Goal: Communication & Community: Answer question/provide support

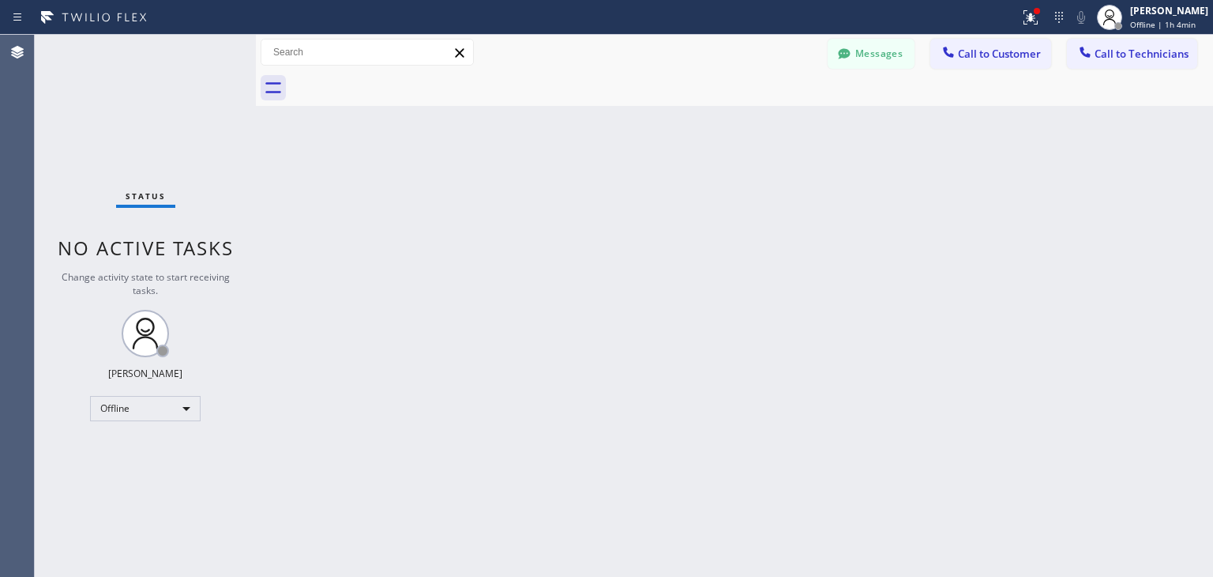
scroll to position [212, 0]
click at [1114, 24] on div at bounding box center [1109, 17] width 25 height 25
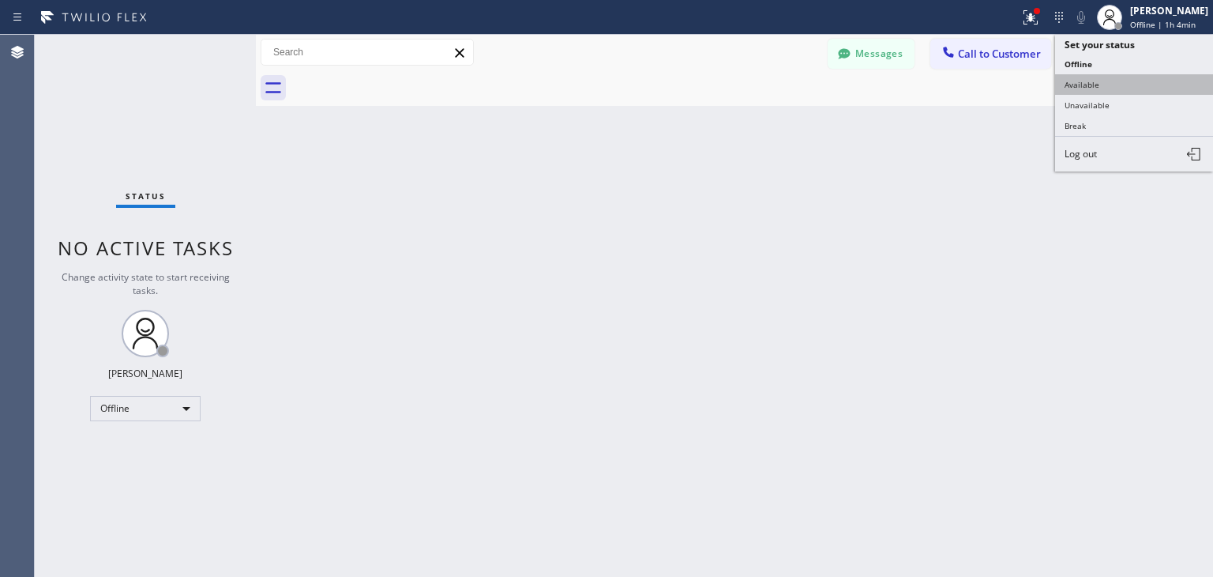
click at [1125, 75] on button "Available" at bounding box center [1134, 84] width 158 height 21
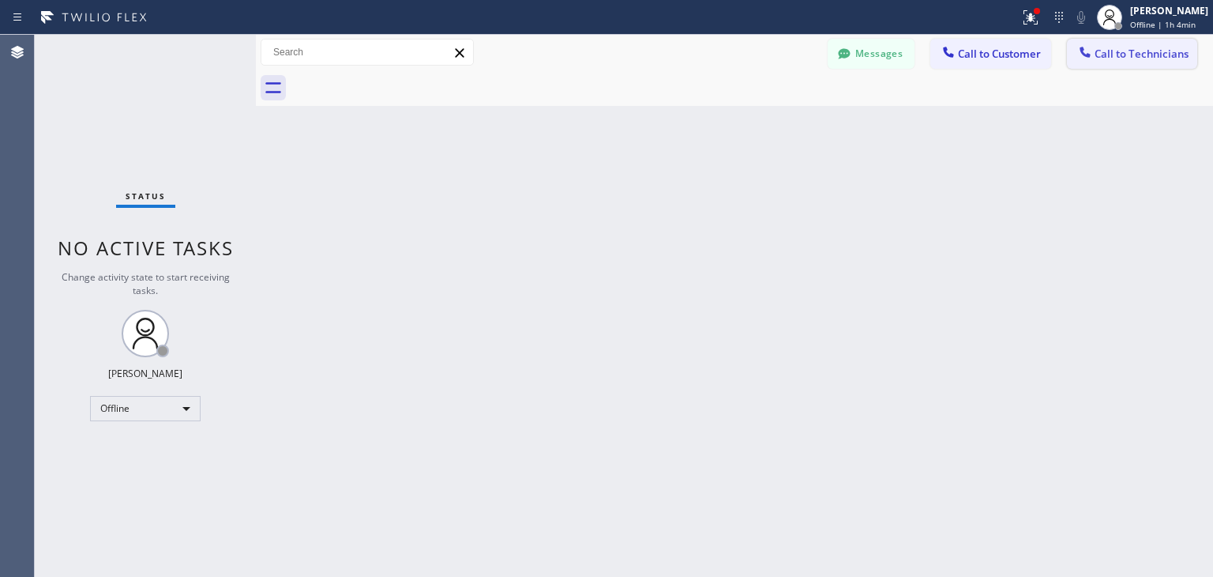
click at [1170, 44] on button "Call to Technicians" at bounding box center [1132, 54] width 130 height 30
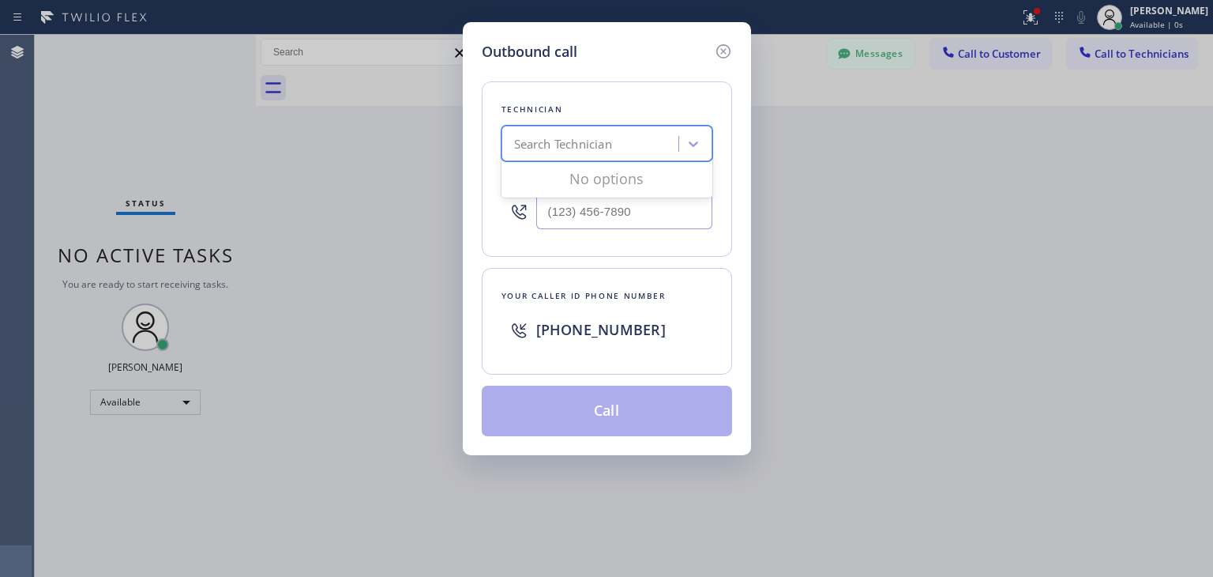
click at [566, 142] on div "Search Technician" at bounding box center [563, 144] width 98 height 18
type input "ibragim"
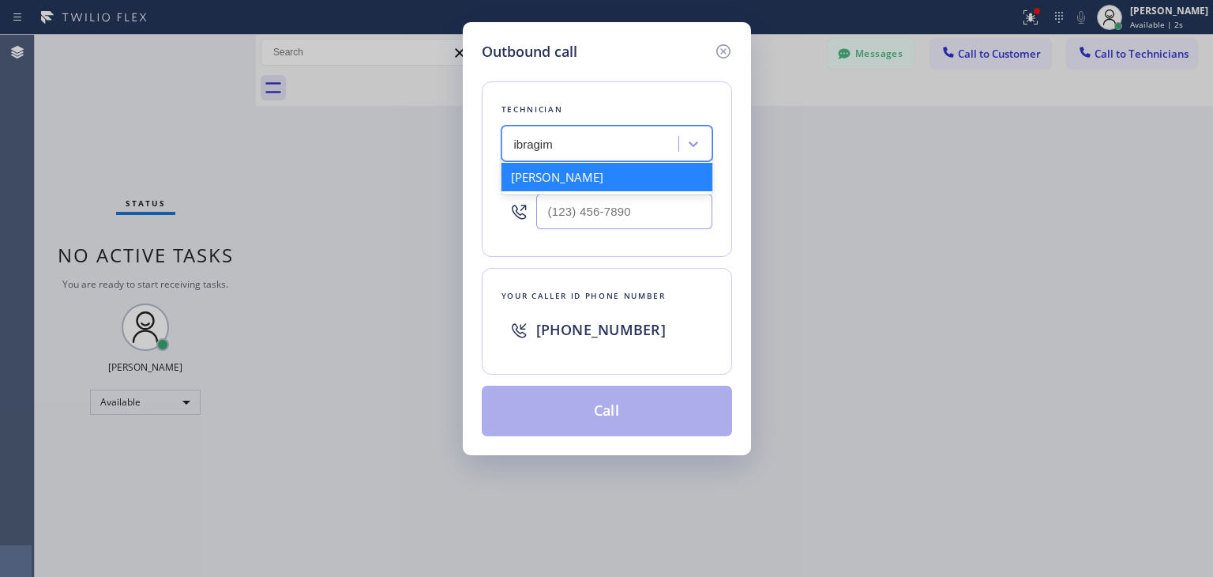
click at [652, 189] on div "[PERSON_NAME]" at bounding box center [607, 177] width 211 height 28
type input "[PHONE_NUMBER]"
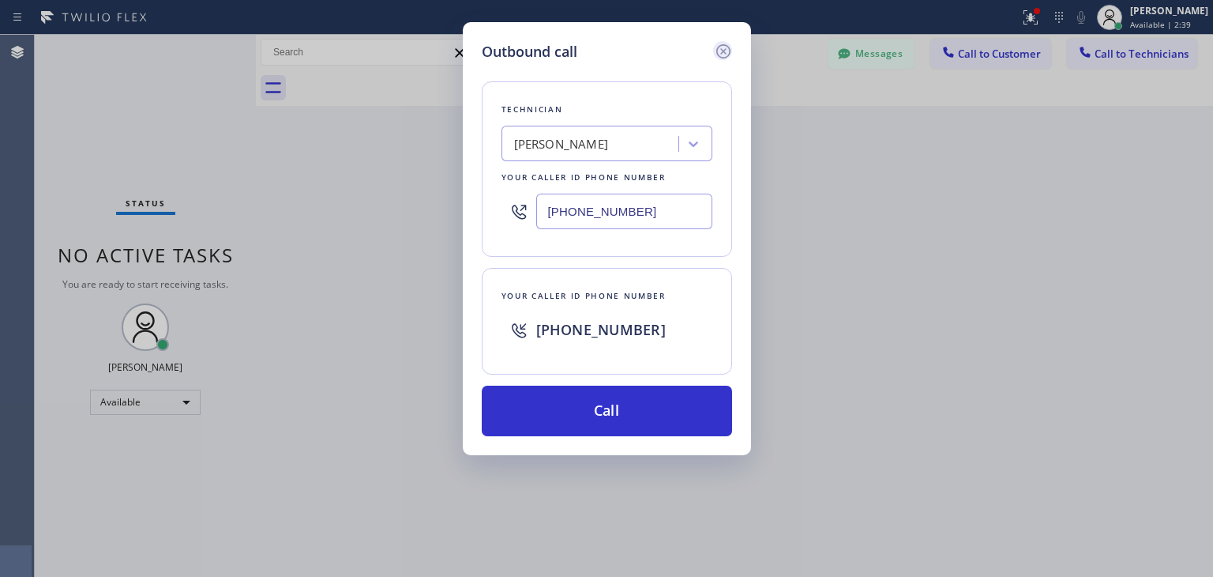
click at [724, 55] on icon at bounding box center [723, 51] width 19 height 19
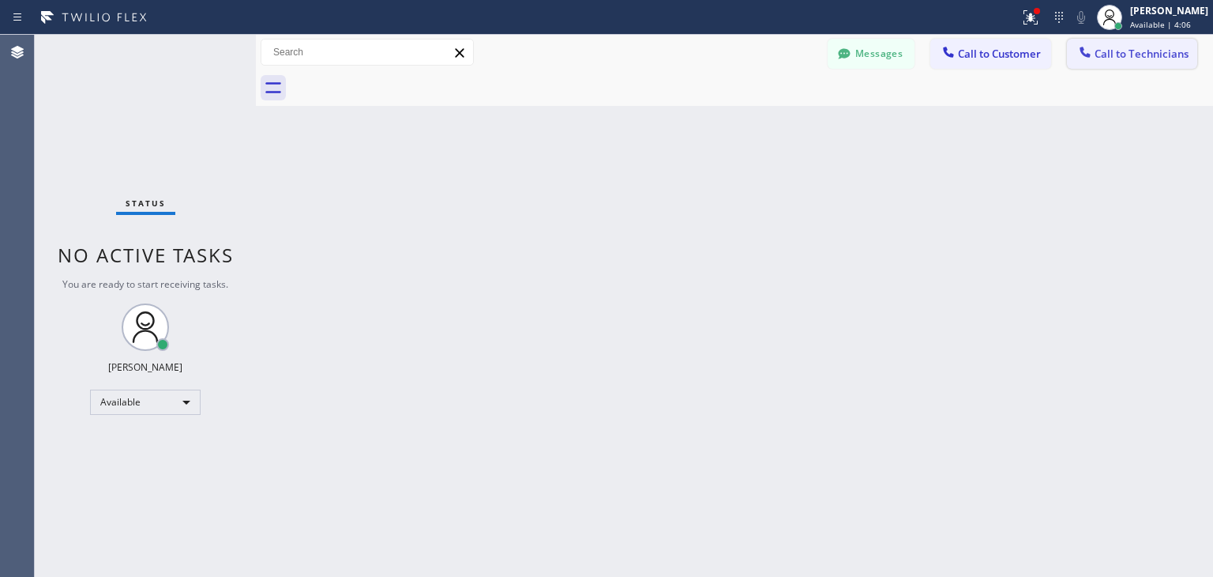
click at [1100, 61] on button "Call to Technicians" at bounding box center [1132, 54] width 130 height 30
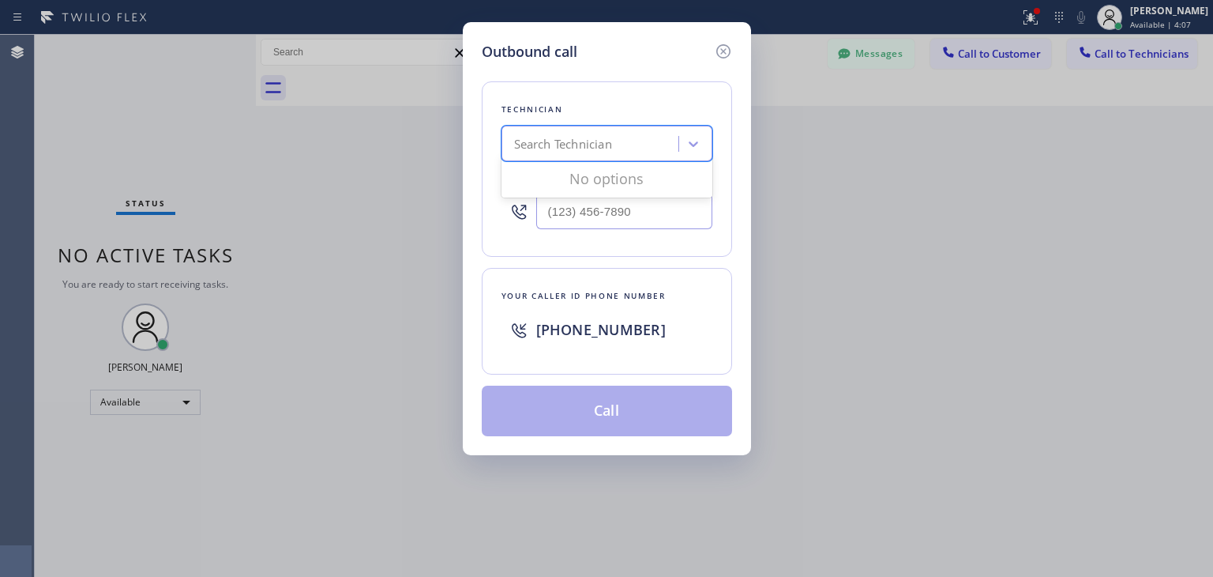
click at [600, 137] on div "Search Technician" at bounding box center [563, 144] width 98 height 18
type input "ibragim"
click at [643, 152] on div "[PERSON_NAME]" at bounding box center [592, 144] width 172 height 28
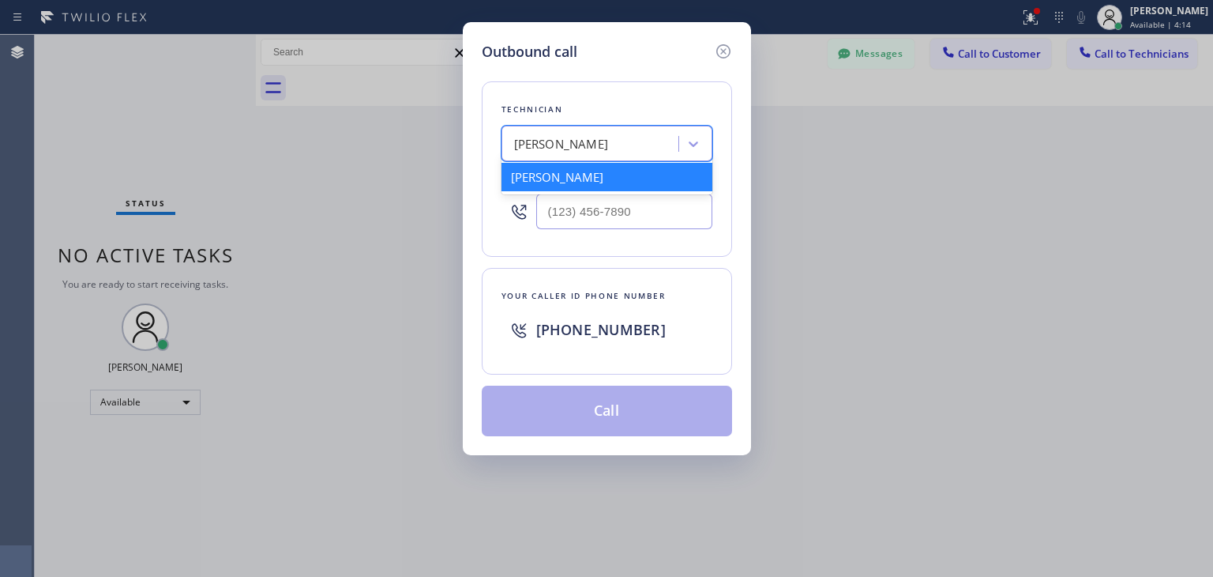
type input "[PHONE_NUMBER]"
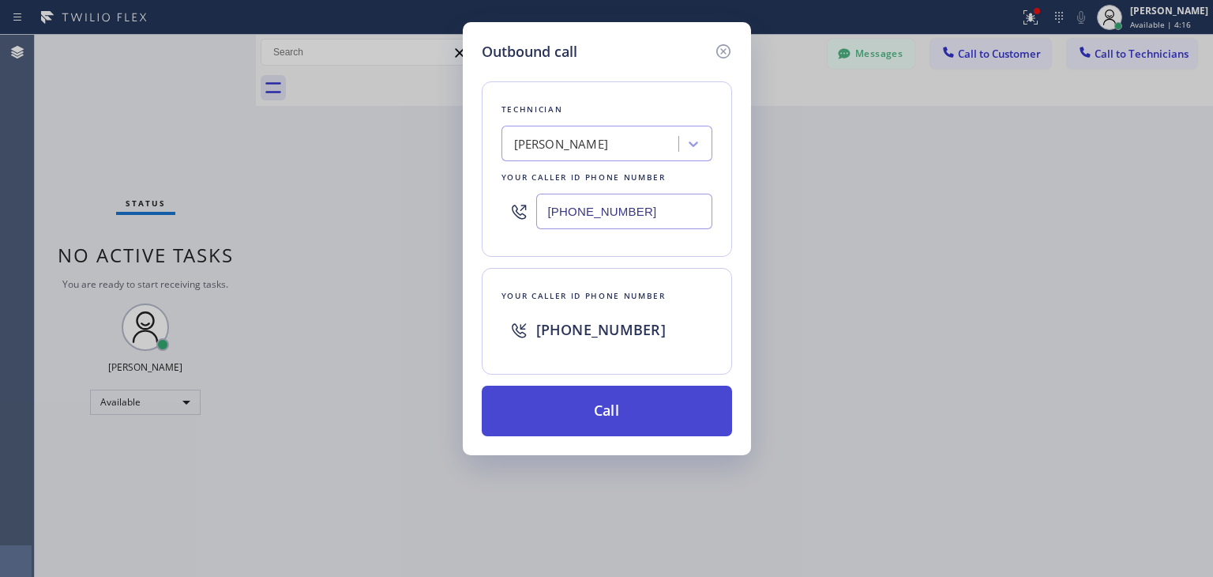
click at [634, 419] on button "Call" at bounding box center [607, 410] width 250 height 51
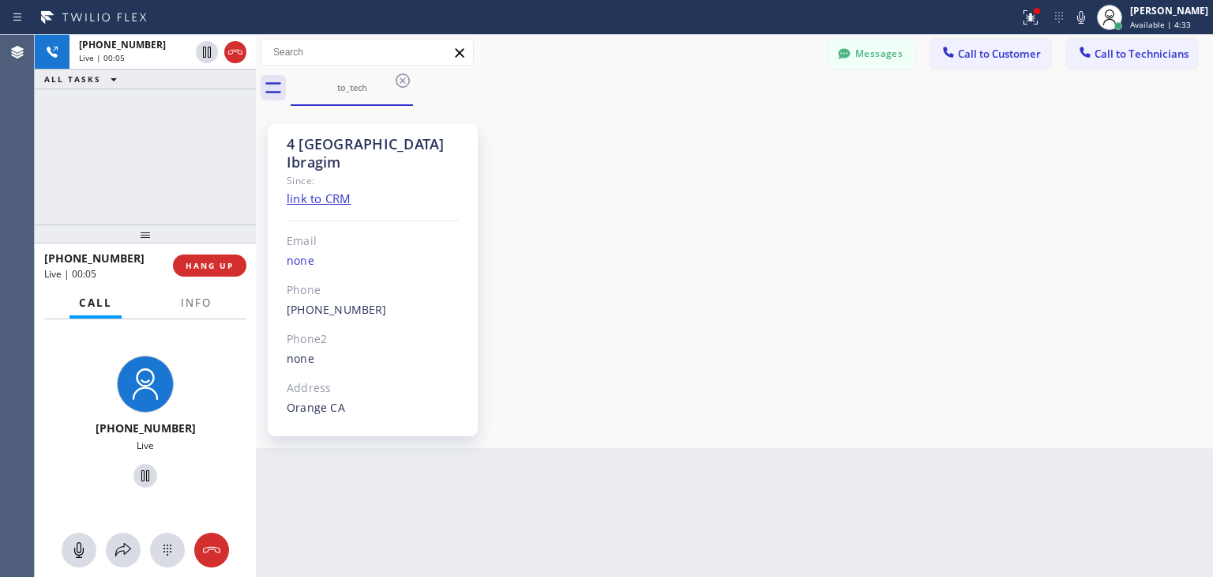
scroll to position [44, 0]
click at [212, 269] on span "HANG UP" at bounding box center [210, 265] width 48 height 11
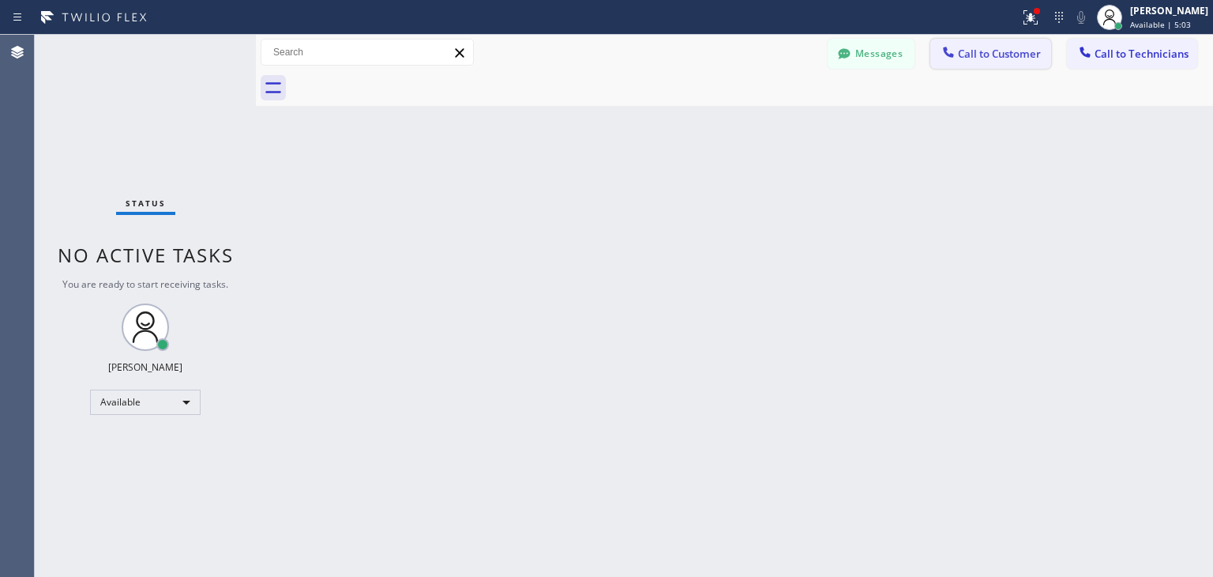
click at [1012, 66] on button "Call to Customer" at bounding box center [991, 54] width 121 height 30
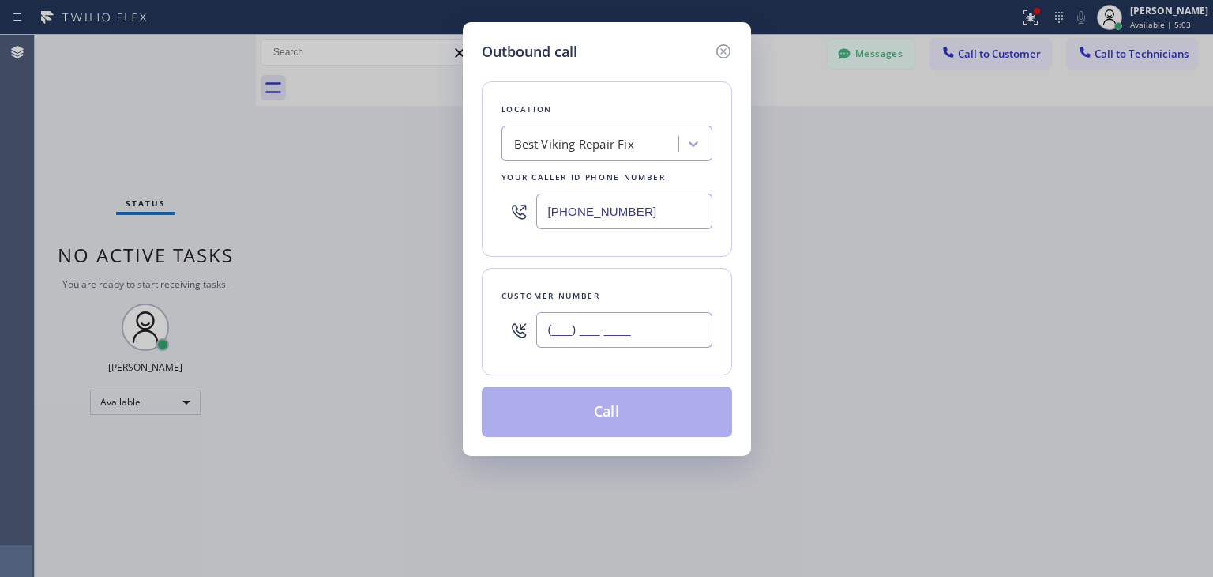
click at [658, 333] on input "(___) ___-____" at bounding box center [624, 330] width 176 height 36
paste input "224) 493-2297"
type input "[PHONE_NUMBER]"
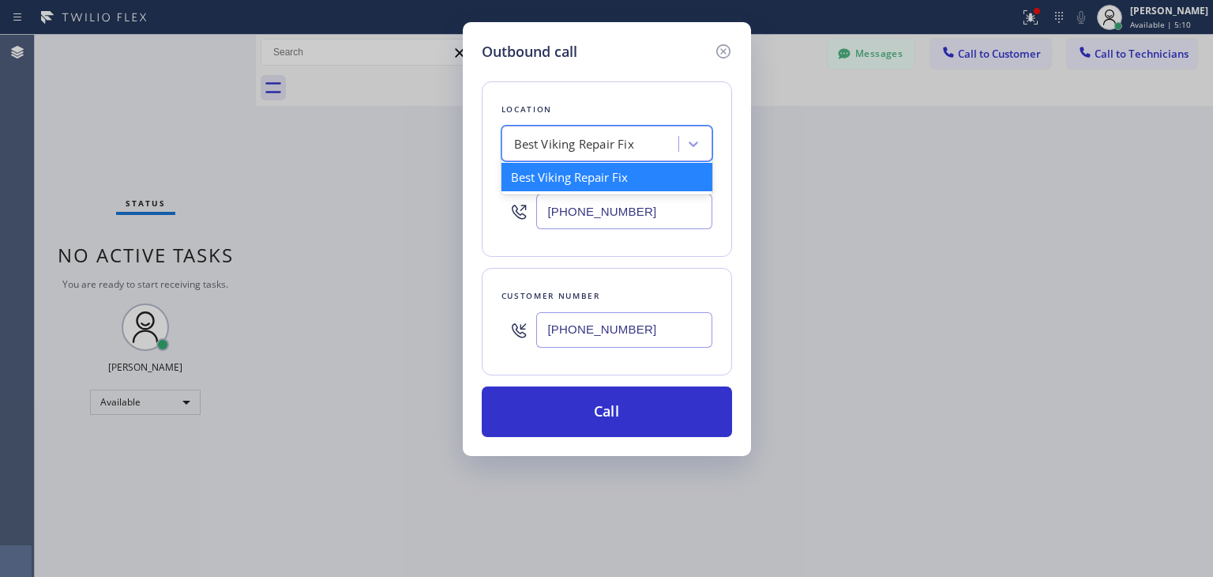
click at [649, 141] on div "Best Viking Repair Fix" at bounding box center [592, 144] width 172 height 28
paste input "Viking Repair Service"
type input "Viking Repair Service"
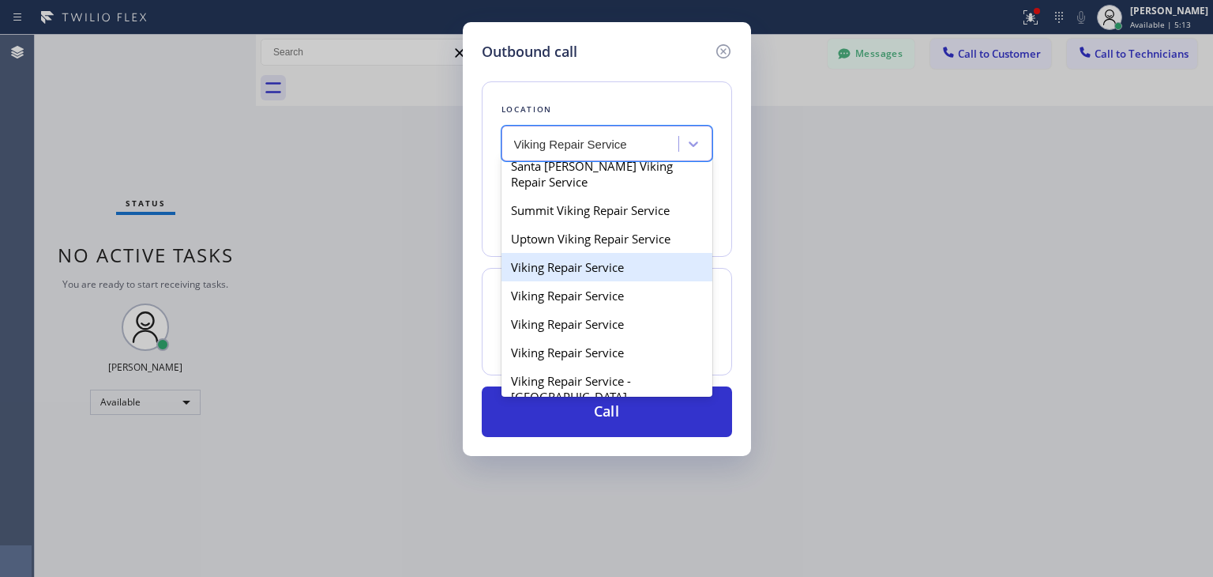
scroll to position [212, 0]
click at [660, 283] on div "Viking Repair Service" at bounding box center [607, 268] width 211 height 28
type input "[PHONE_NUMBER]"
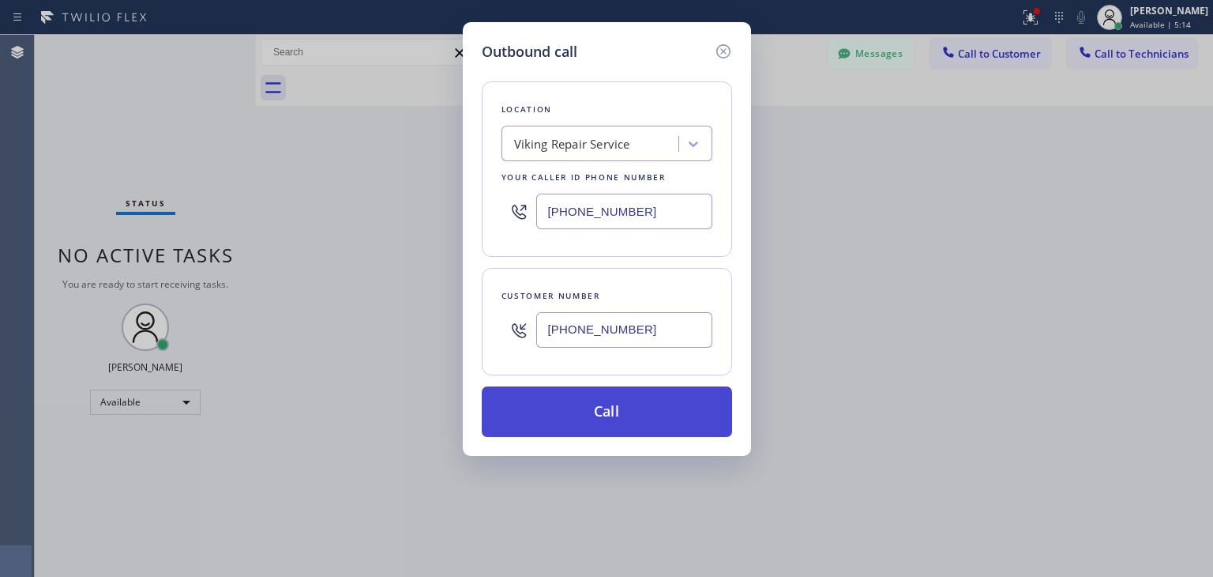
click at [656, 422] on button "Call" at bounding box center [607, 411] width 250 height 51
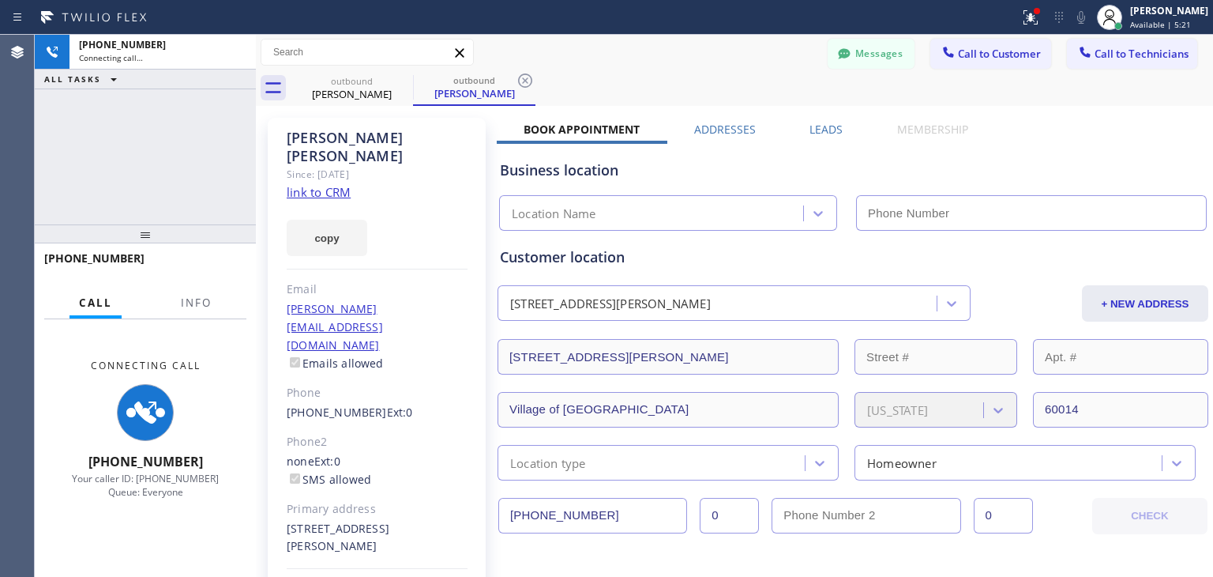
type input "[PHONE_NUMBER]"
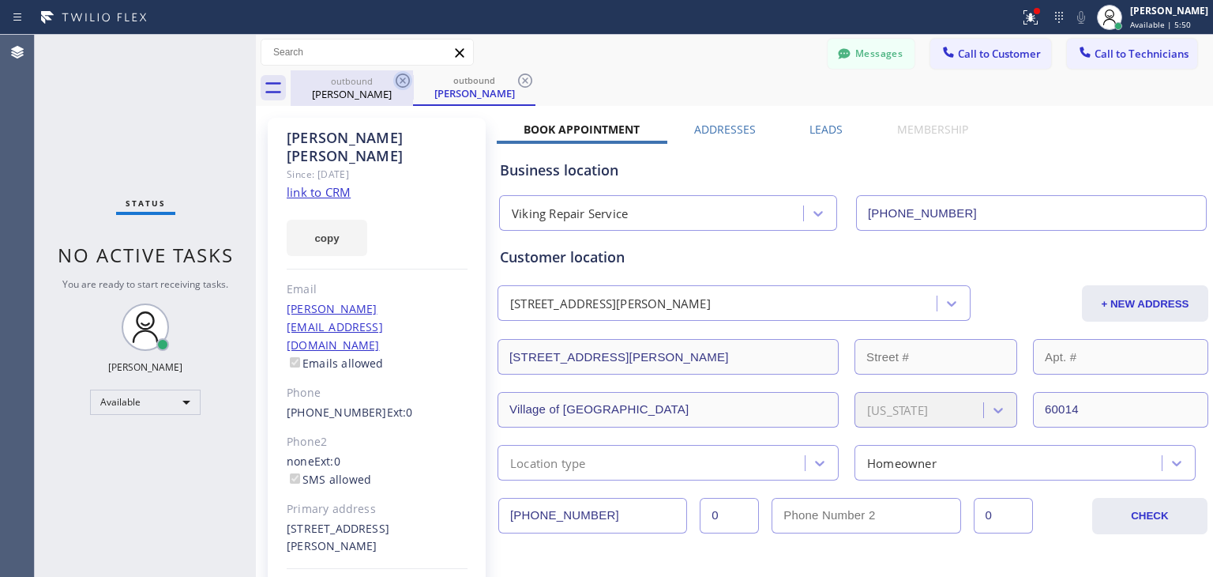
click at [395, 78] on icon at bounding box center [402, 80] width 19 height 19
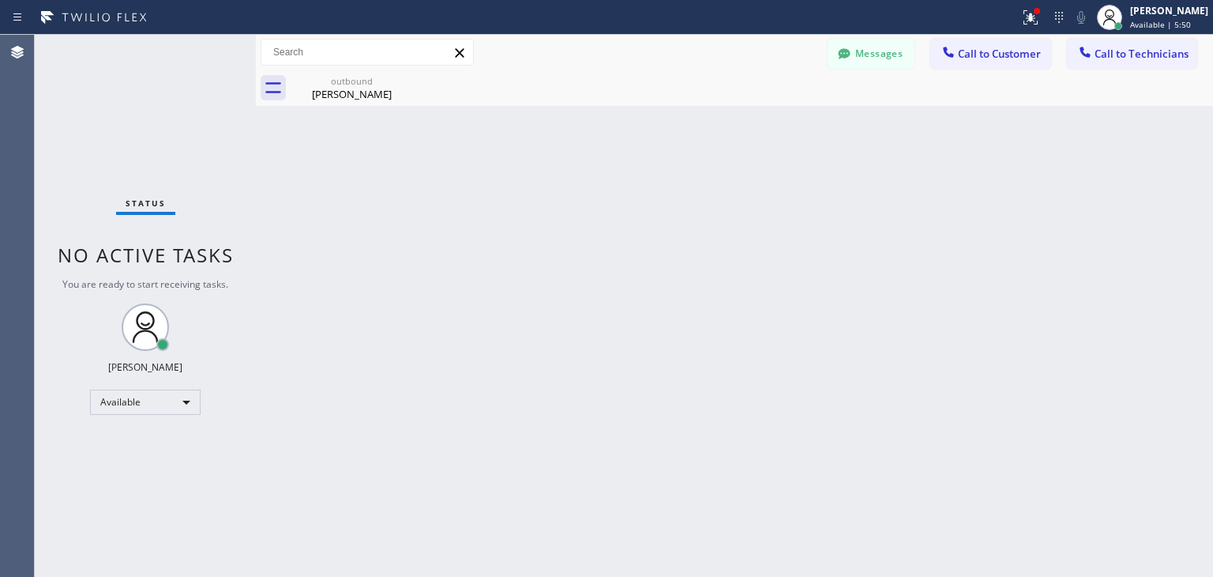
click at [0, 0] on icon at bounding box center [0, 0] width 0 height 0
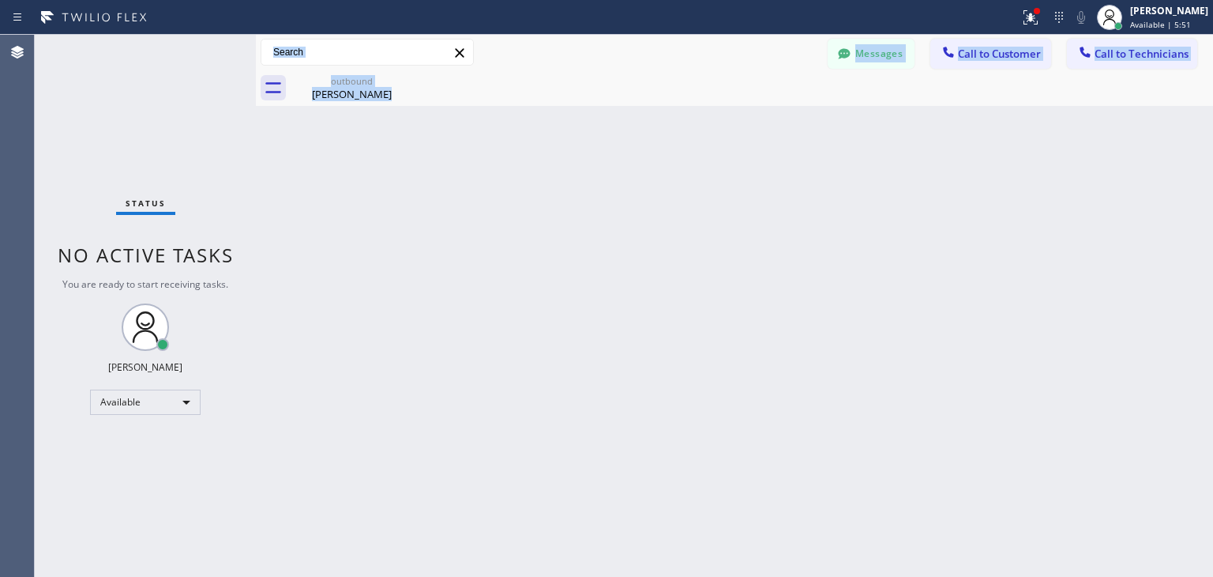
drag, startPoint x: 395, startPoint y: 78, endPoint x: 382, endPoint y: 31, distance: 49.1
click at [382, 31] on div "Status report Issues detected These issues could affect your workflow. Please c…" at bounding box center [606, 288] width 1213 height 577
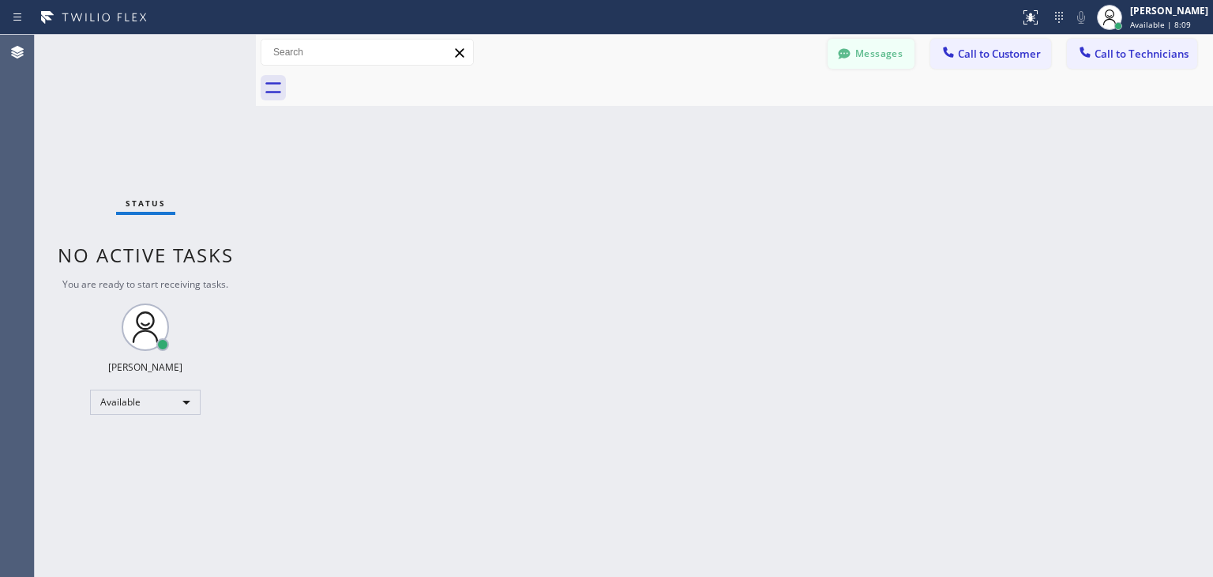
click at [895, 53] on button "Messages" at bounding box center [871, 54] width 87 height 30
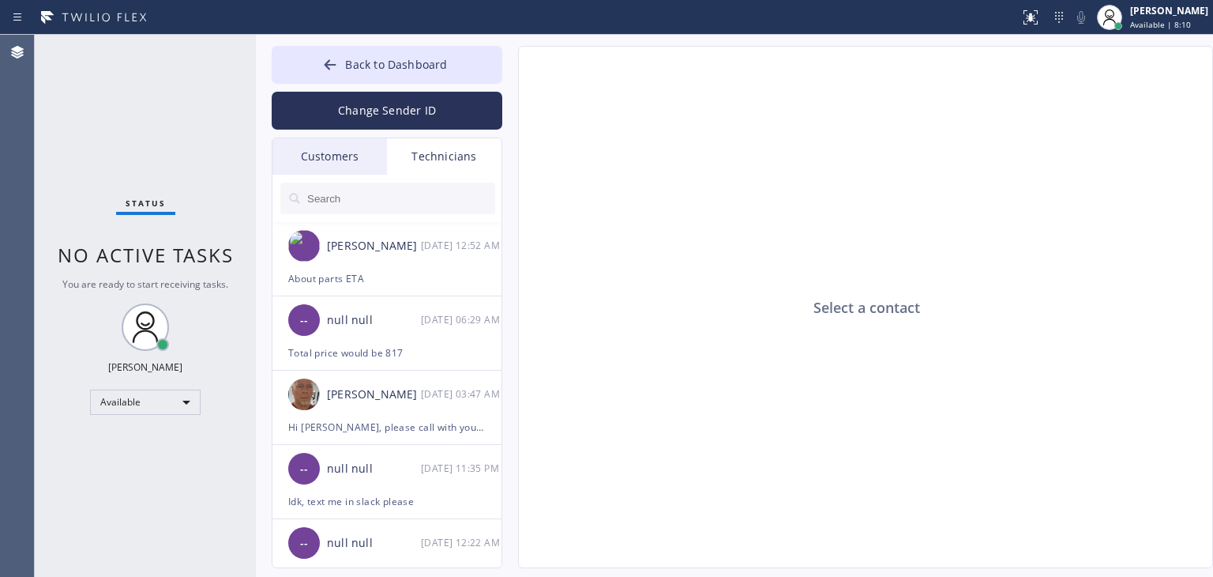
click at [327, 172] on div "Customers" at bounding box center [330, 156] width 115 height 36
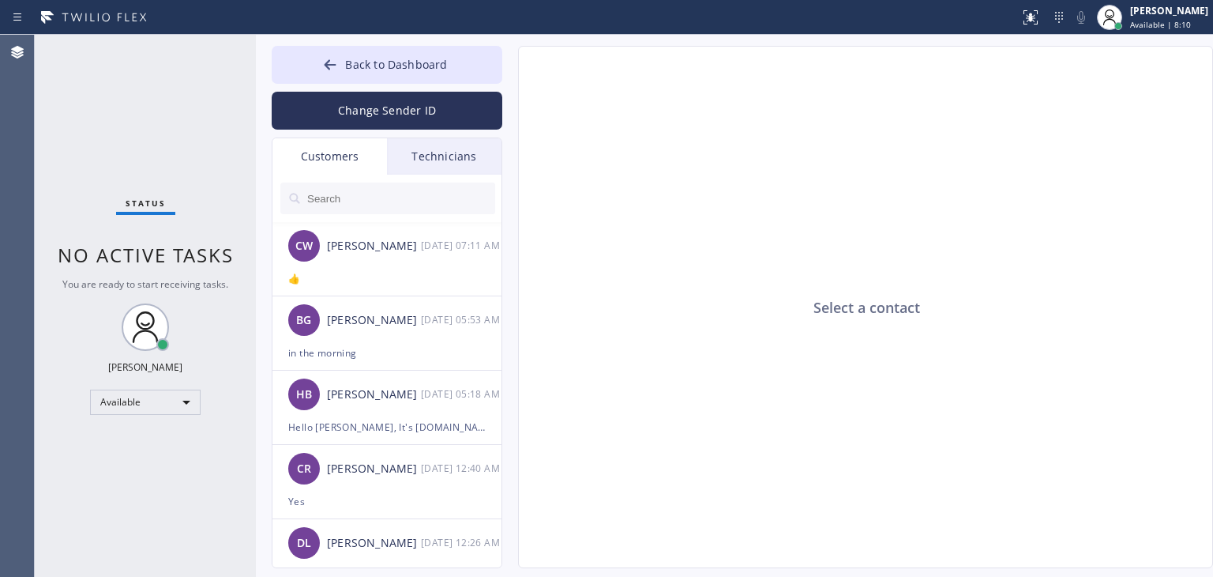
click at [385, 201] on input "text" at bounding box center [401, 198] width 190 height 32
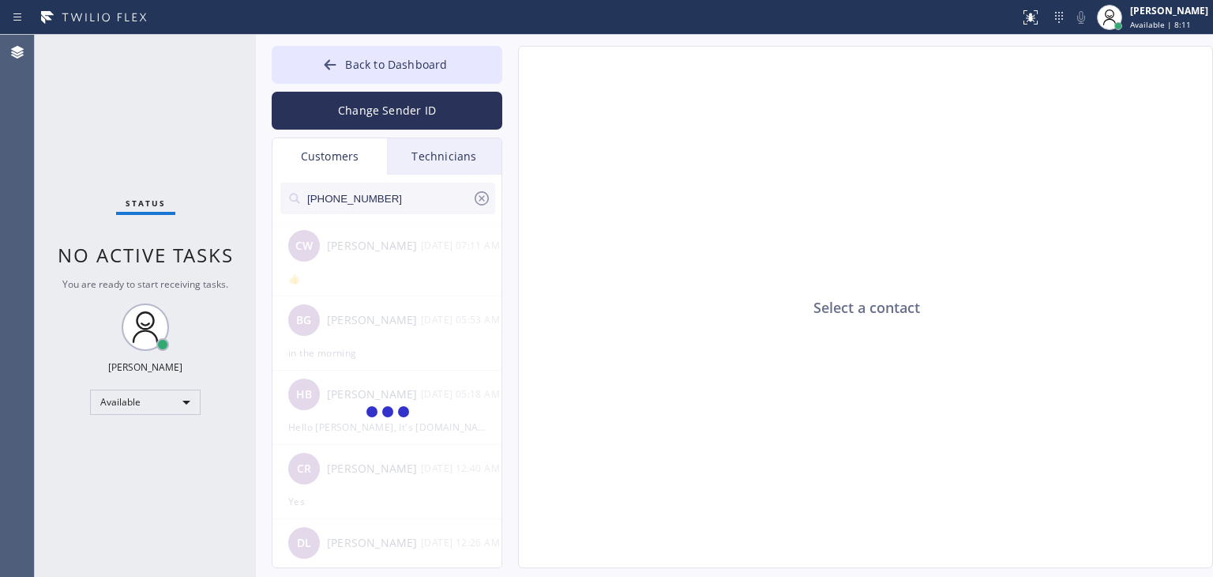
click at [385, 201] on input "[PHONE_NUMBER]" at bounding box center [389, 198] width 167 height 32
click at [385, 201] on input "(224) 493-229_" at bounding box center [389, 198] width 167 height 32
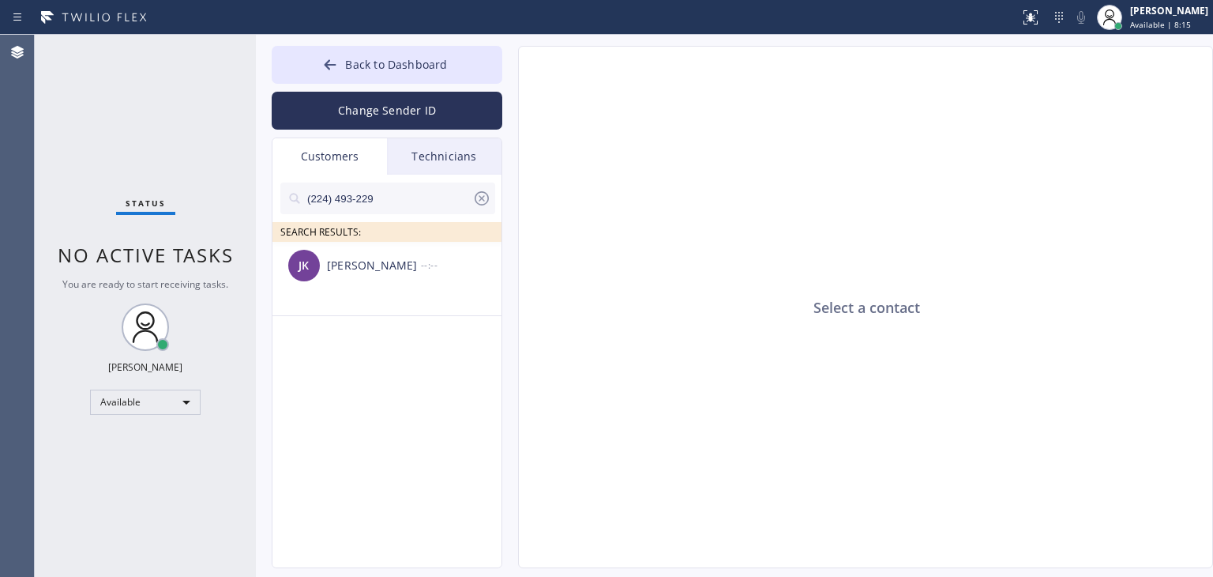
type input "(224) 493-229"
click at [412, 273] on div "[PERSON_NAME]" at bounding box center [374, 266] width 94 height 18
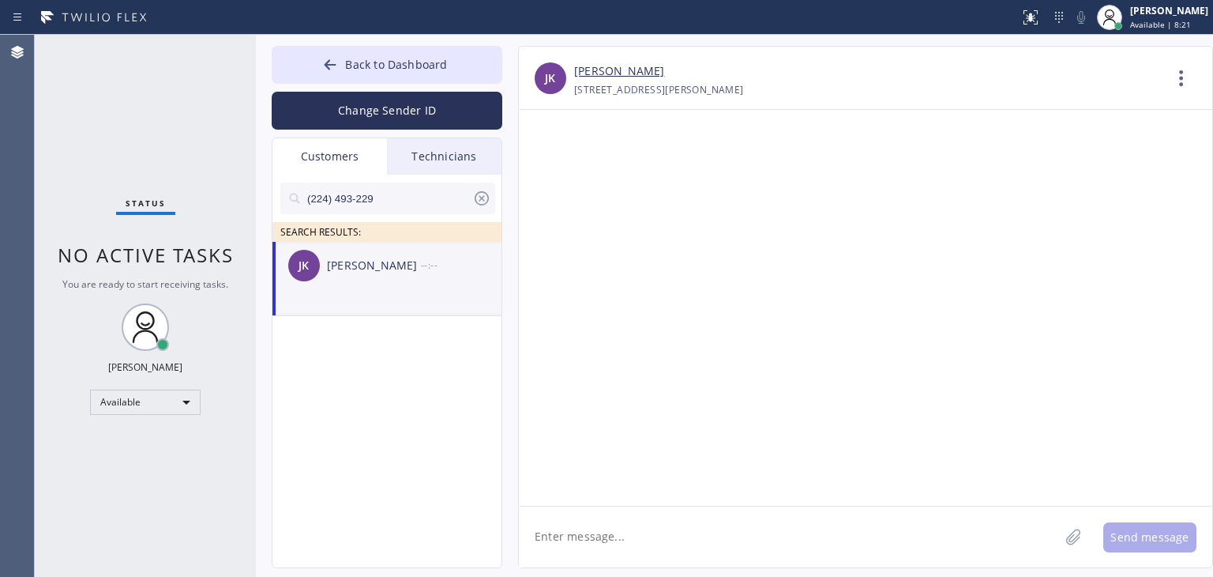
click at [602, 542] on textarea at bounding box center [789, 536] width 540 height 61
paste textarea "Hello James, It's Viking Repair Service, as I know you decided to reschedule yo…"
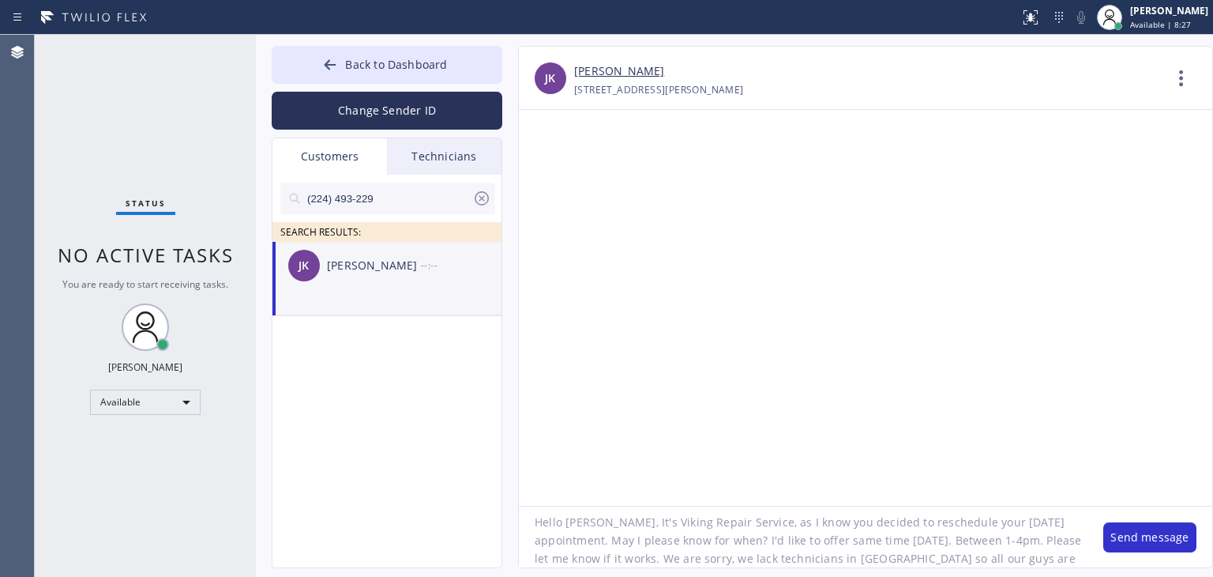
scroll to position [32, 0]
type textarea "Hello James, It's Viking Repair Service, as I know you decided to reschedule yo…"
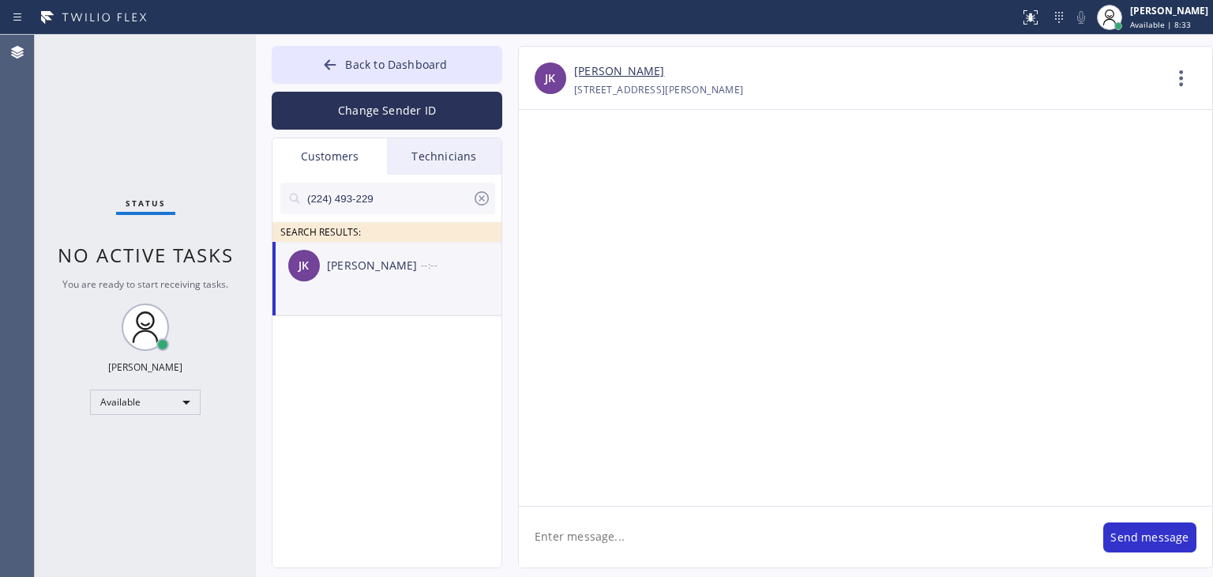
scroll to position [0, 0]
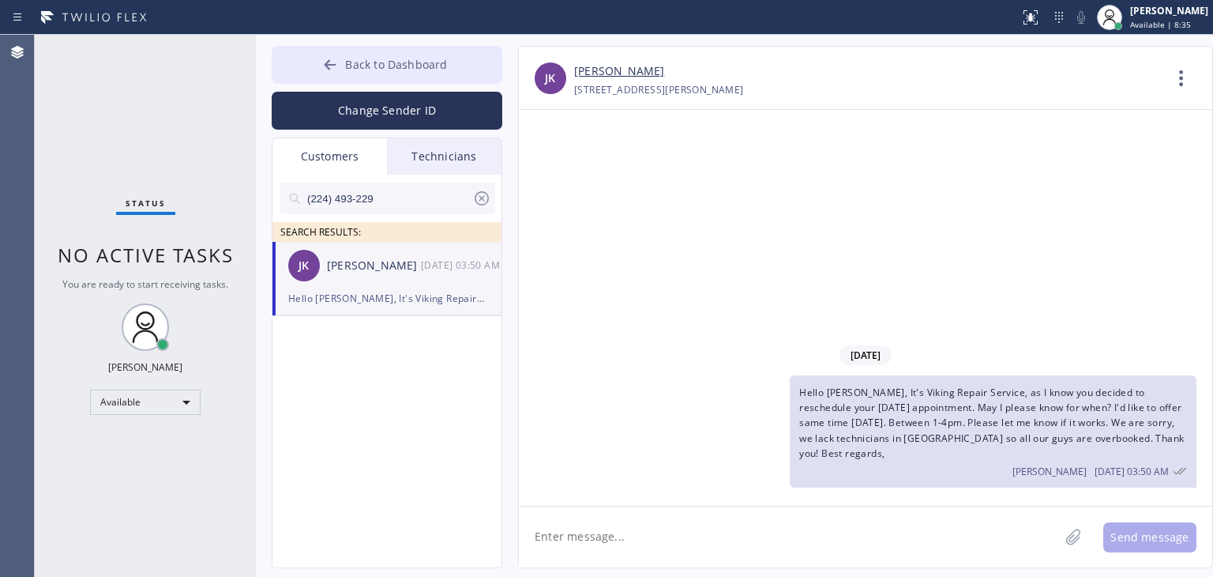
click at [439, 71] on span "Back to Dashboard" at bounding box center [396, 64] width 102 height 15
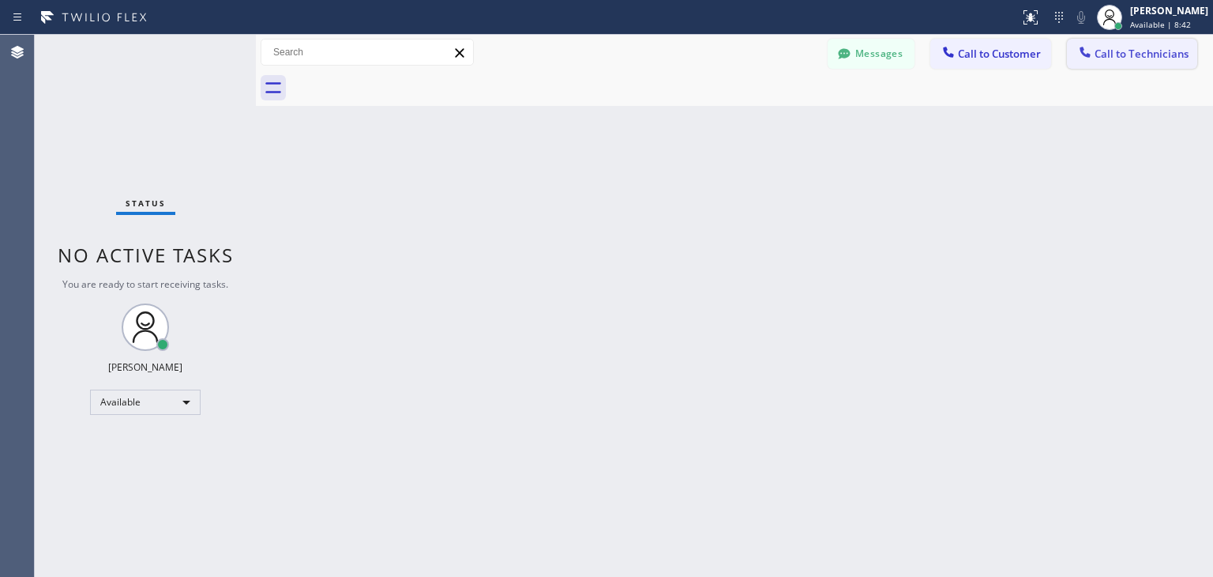
click at [1128, 68] on button "Call to Technicians" at bounding box center [1132, 54] width 130 height 30
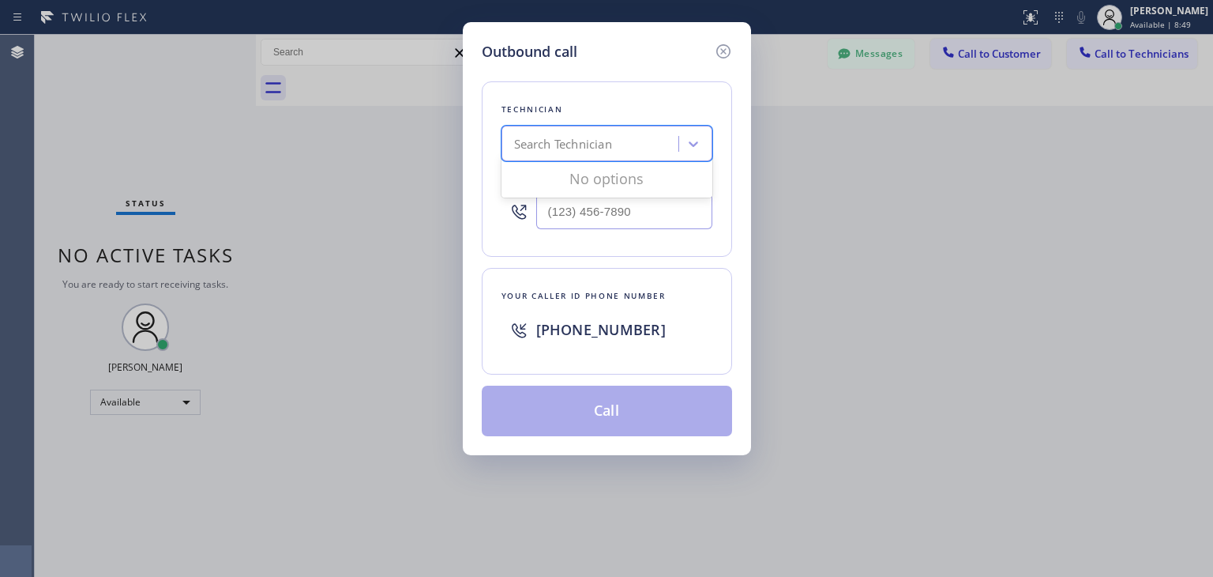
click at [650, 133] on div "Search Technician" at bounding box center [592, 144] width 172 height 28
type input "gegam"
click at [645, 186] on div "[PERSON_NAME] Eranosyan" at bounding box center [607, 177] width 211 height 28
type input "(818) 512-7430"
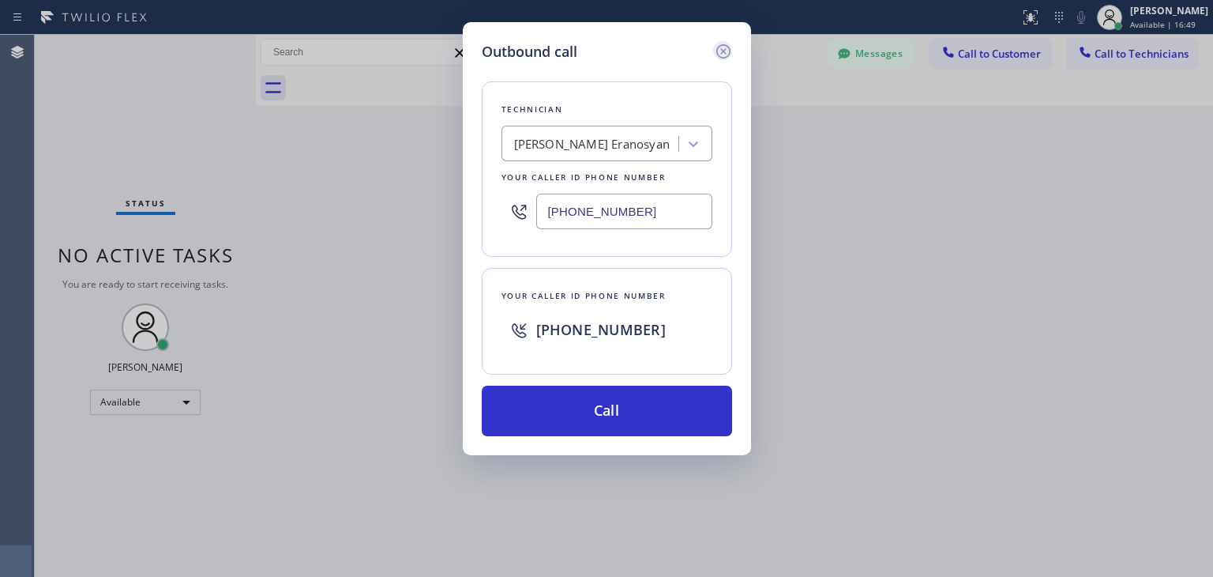
click at [724, 59] on icon at bounding box center [723, 51] width 19 height 19
